Goal: Transaction & Acquisition: Subscribe to service/newsletter

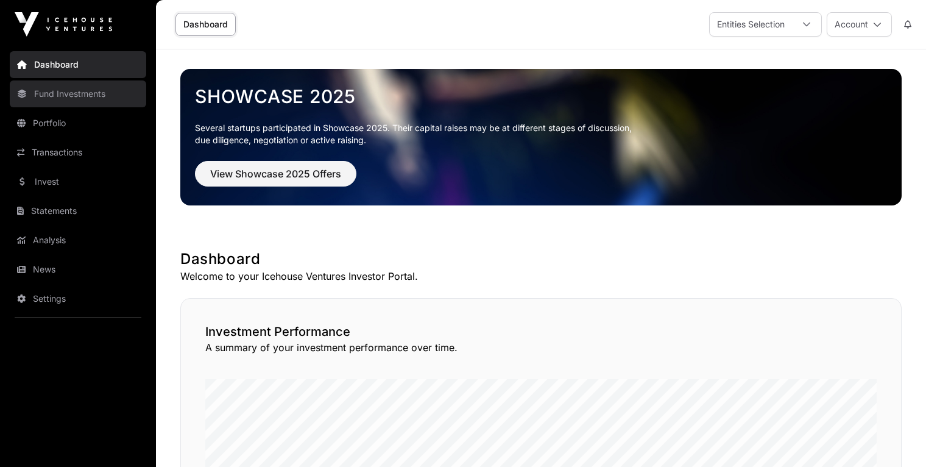
click at [87, 93] on link "Fund Investments" at bounding box center [78, 93] width 136 height 27
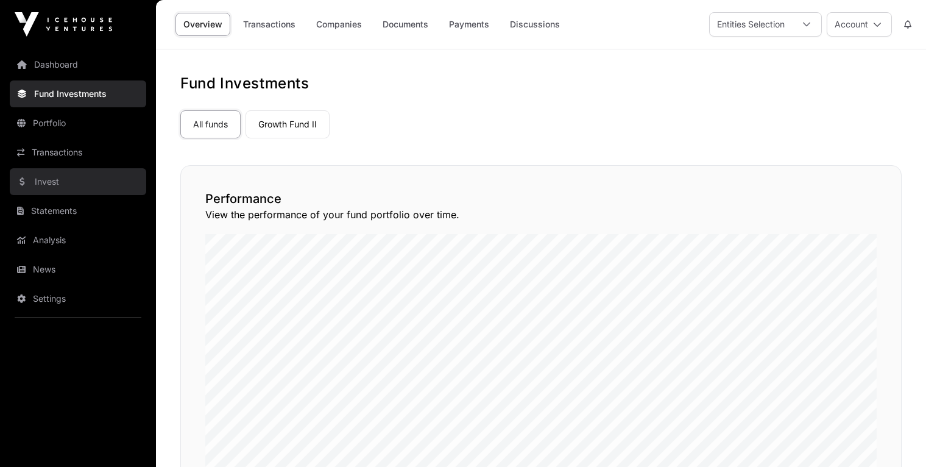
click at [62, 175] on link "Invest" at bounding box center [78, 181] width 136 height 27
click at [58, 184] on link "Invest" at bounding box center [78, 181] width 136 height 27
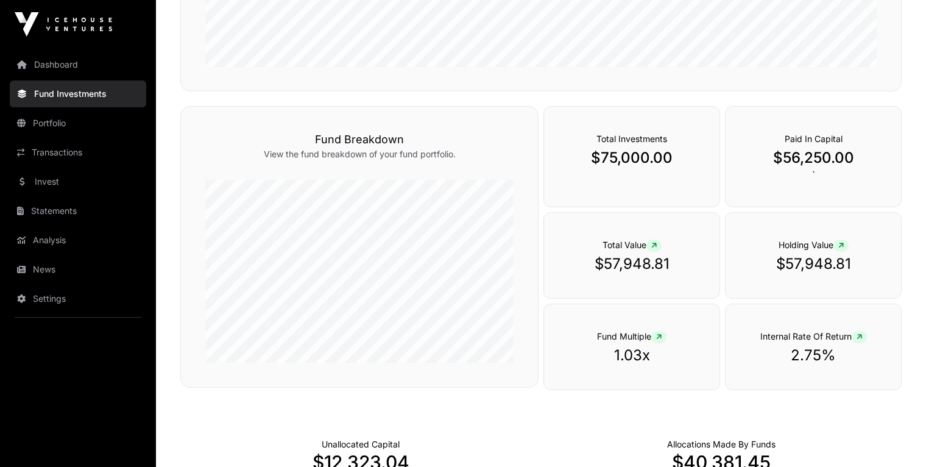
scroll to position [418, 0]
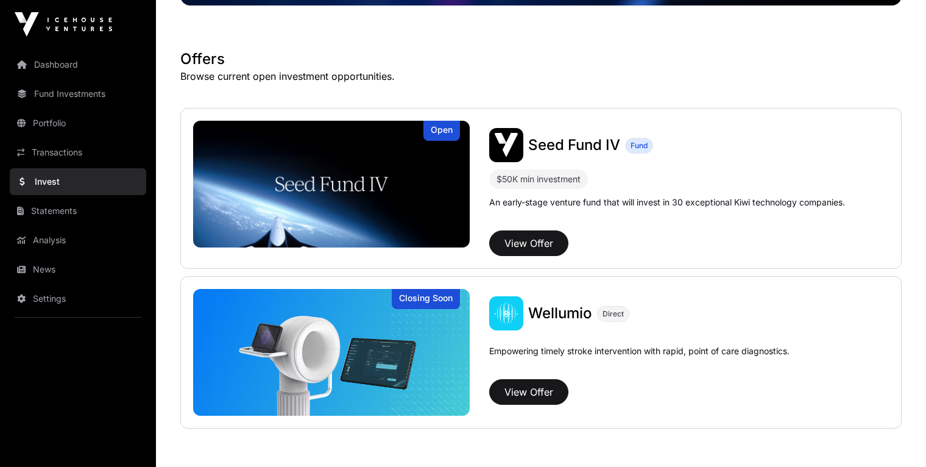
scroll to position [221, 0]
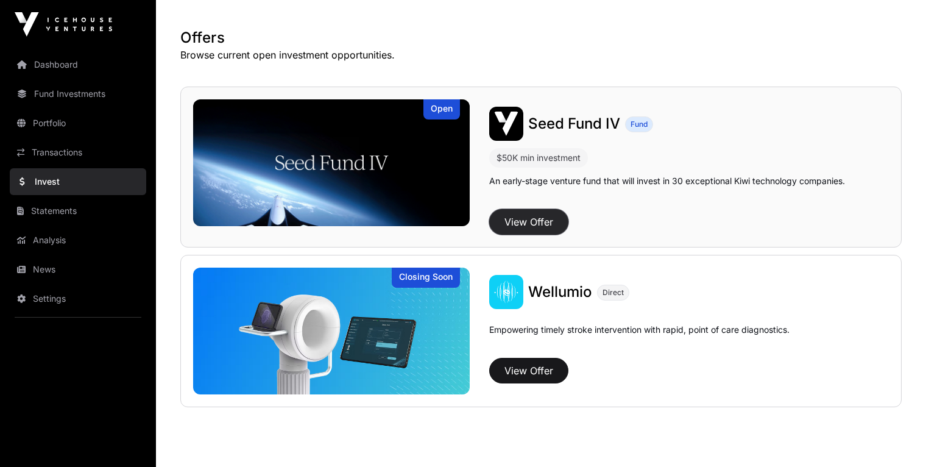
click at [523, 226] on button "View Offer" at bounding box center [528, 222] width 79 height 26
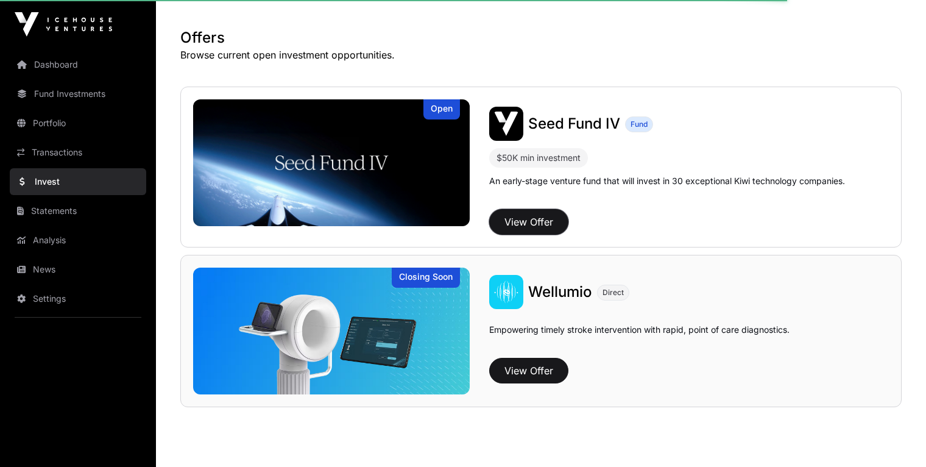
scroll to position [264, 0]
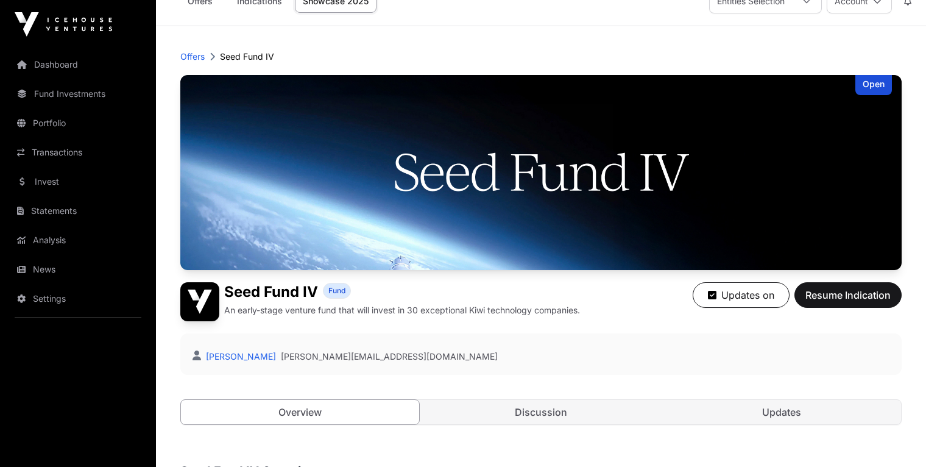
scroll to position [26, 0]
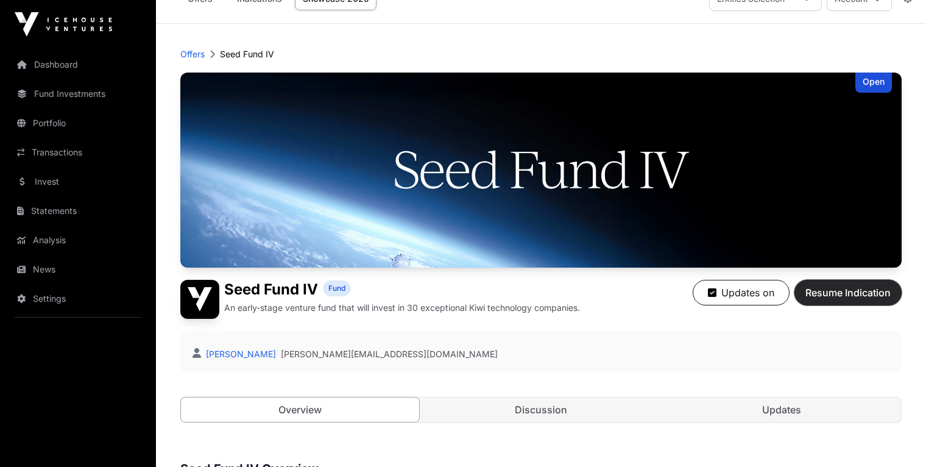
click at [844, 302] on button "Resume Indication" at bounding box center [848, 293] width 107 height 26
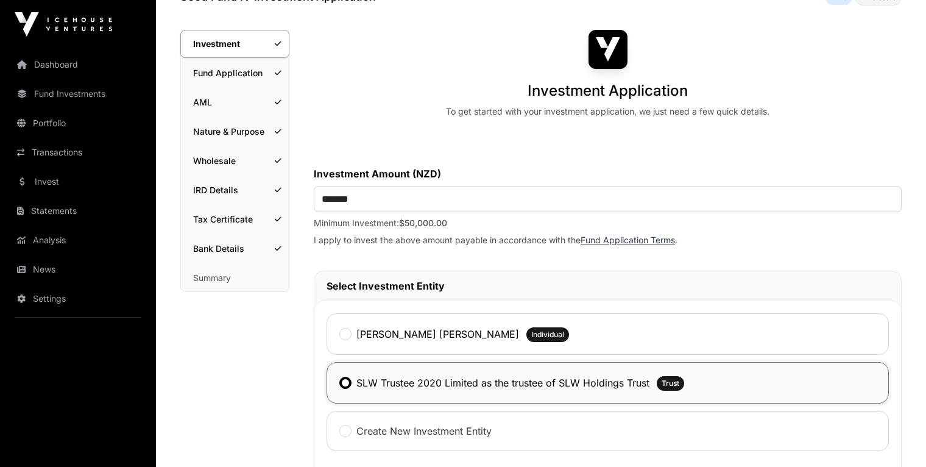
scroll to position [88, 0]
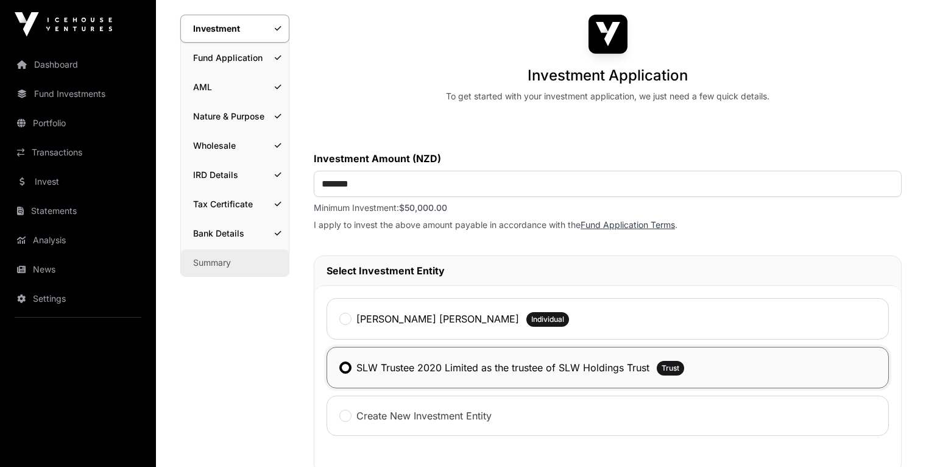
click at [224, 263] on link "Summary" at bounding box center [235, 262] width 108 height 27
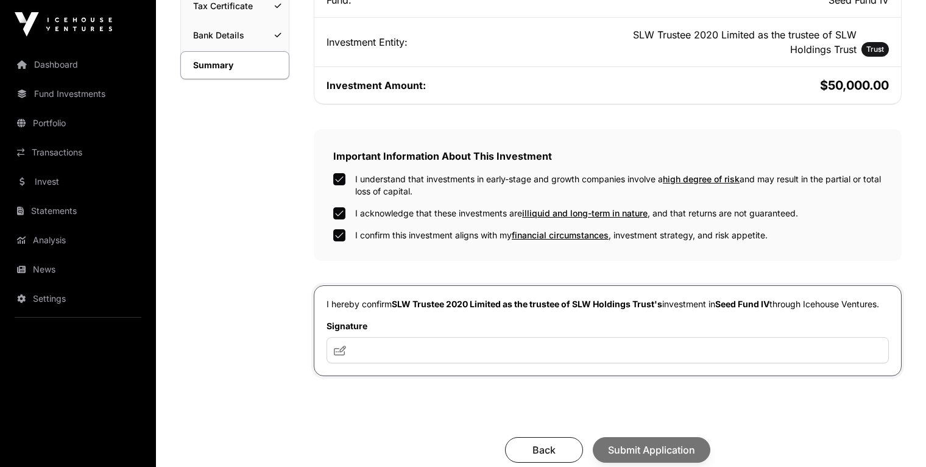
scroll to position [314, 0]
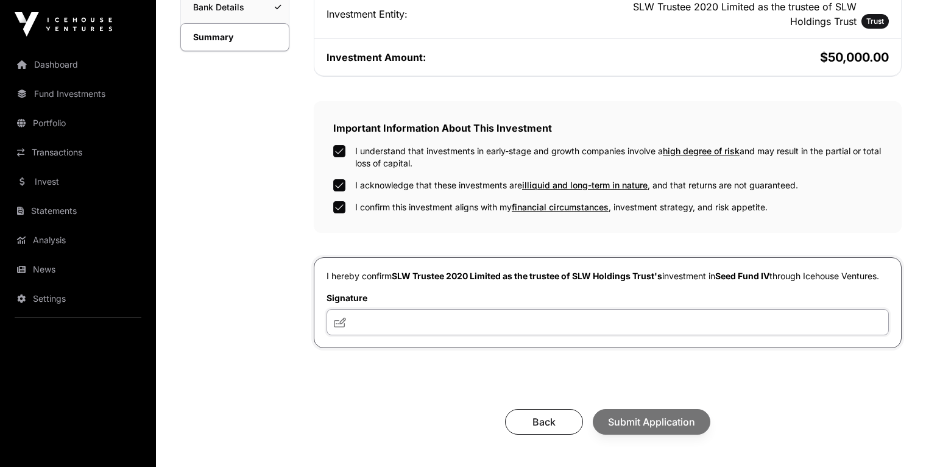
click at [371, 328] on input "text" at bounding box center [608, 322] width 562 height 26
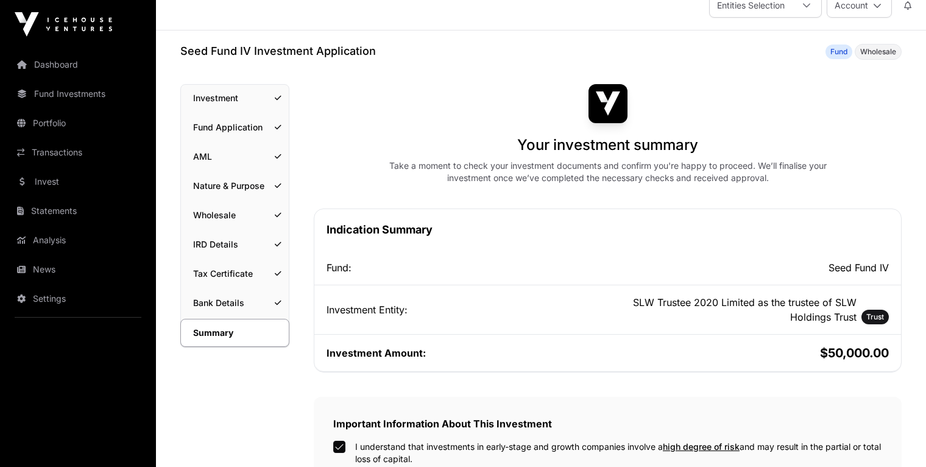
scroll to position [0, 0]
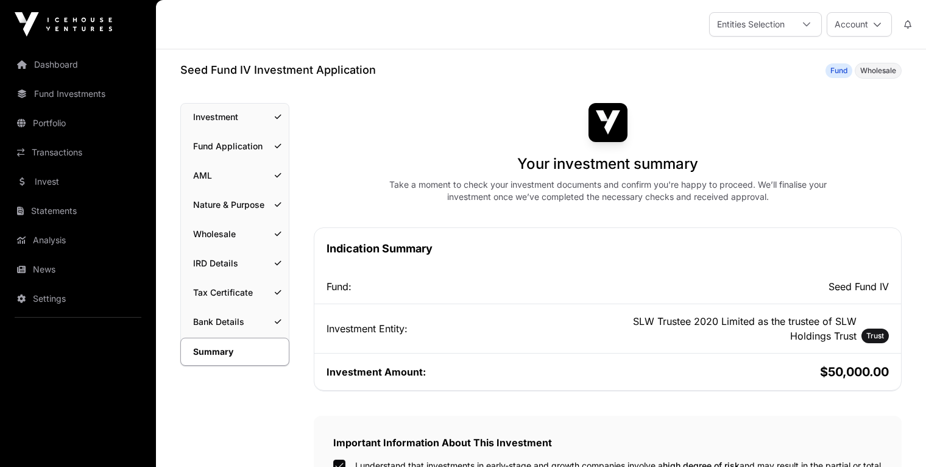
type input "******"
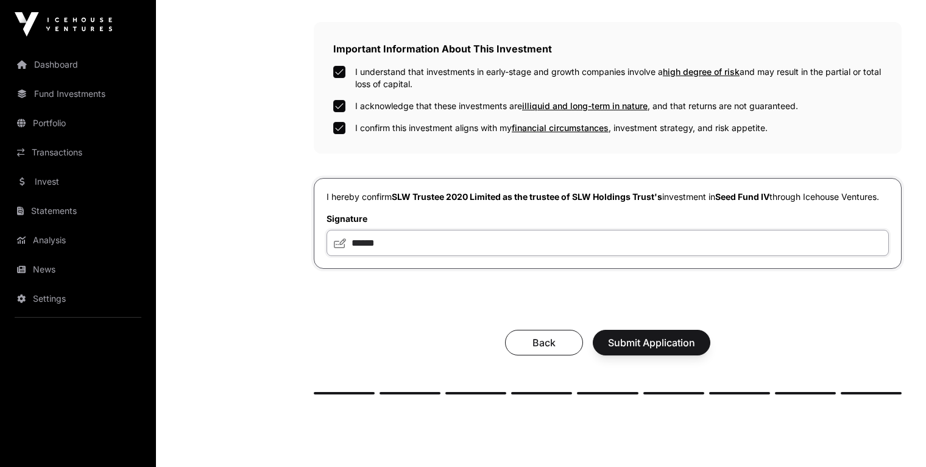
scroll to position [392, 0]
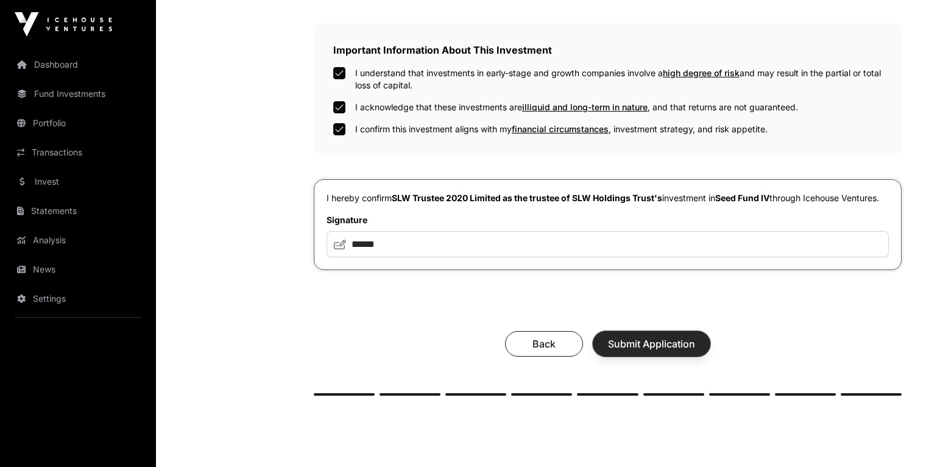
click at [630, 351] on span "Submit Application" at bounding box center [651, 343] width 87 height 15
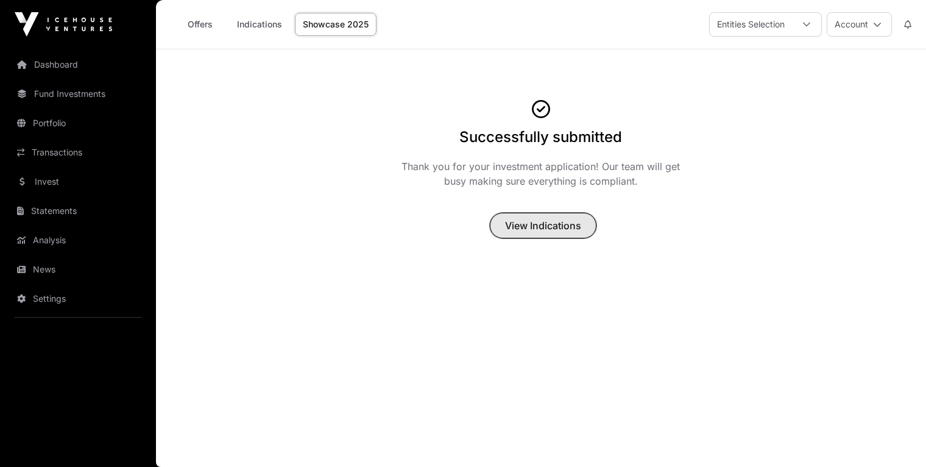
click at [539, 224] on span "View Indications" at bounding box center [543, 225] width 76 height 15
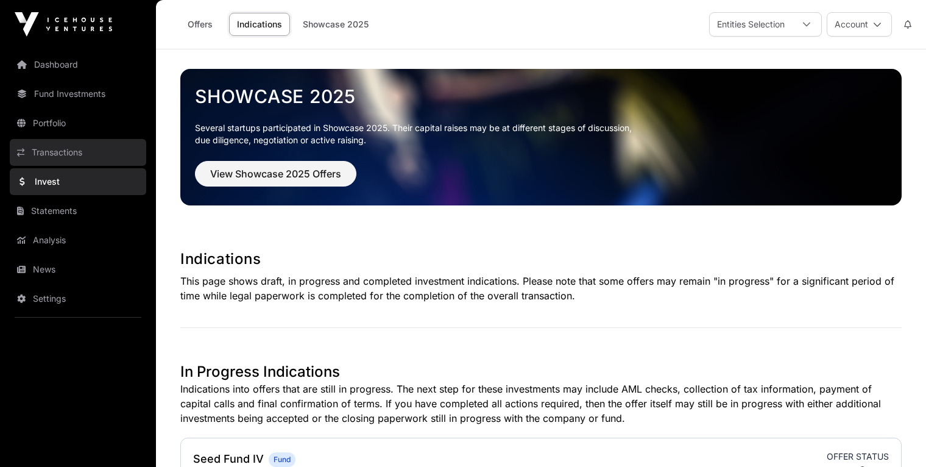
click at [57, 155] on link "Transactions" at bounding box center [78, 152] width 136 height 27
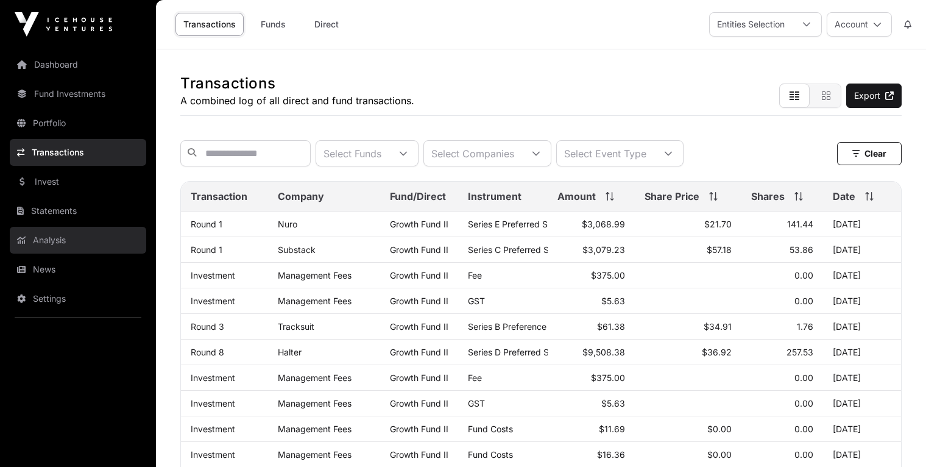
click at [77, 239] on link "Analysis" at bounding box center [78, 240] width 136 height 27
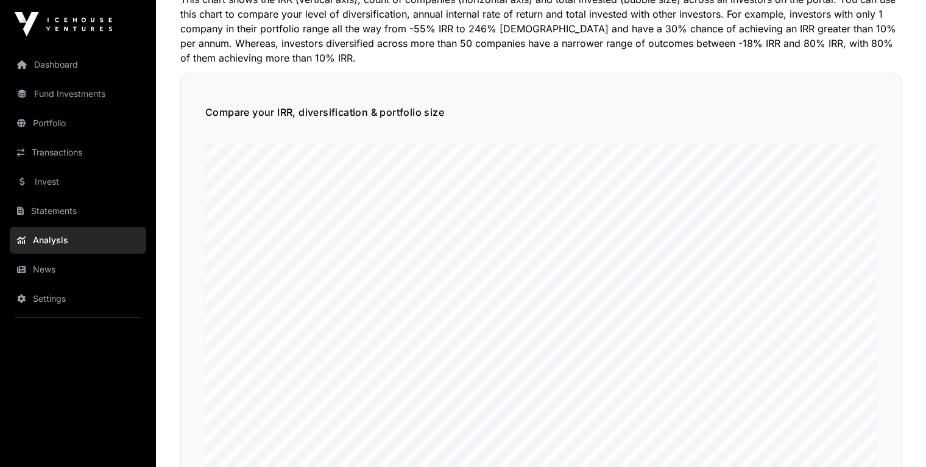
scroll to position [750, 0]
